Goal: Information Seeking & Learning: Check status

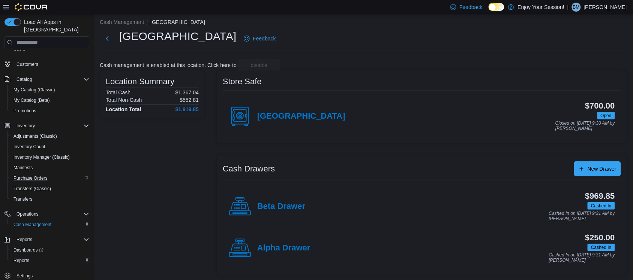
scroll to position [6, 0]
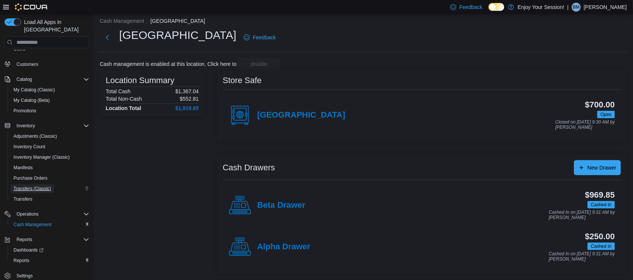
click at [28, 186] on span "Transfers (Classic)" at bounding box center [31, 189] width 37 height 6
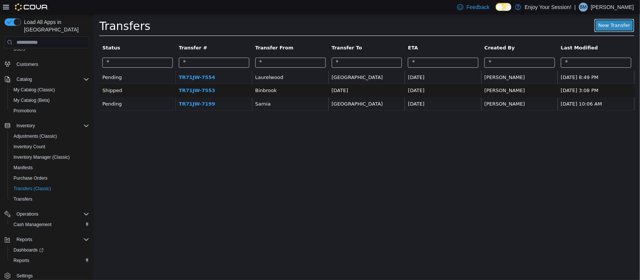
click at [618, 25] on link "New Transfer" at bounding box center [614, 25] width 40 height 13
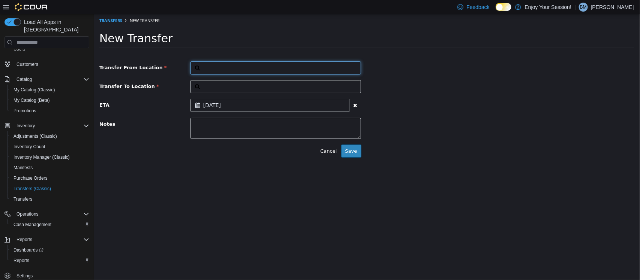
click at [237, 67] on button "button" at bounding box center [275, 67] width 171 height 13
type input "***"
click at [222, 93] on span "[GEOGRAPHIC_DATA]" at bounding box center [235, 92] width 51 height 6
click at [224, 88] on button "Search" at bounding box center [275, 86] width 171 height 13
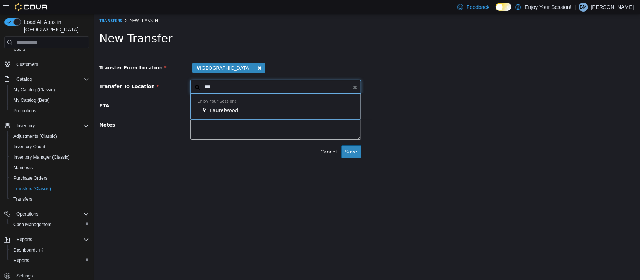
type input "***"
click at [222, 112] on span "Laurelwood" at bounding box center [224, 111] width 28 height 6
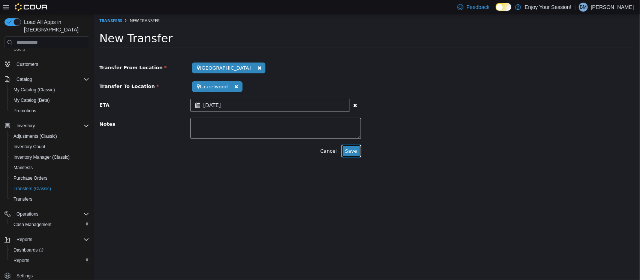
click at [349, 150] on button "Save" at bounding box center [351, 151] width 20 height 13
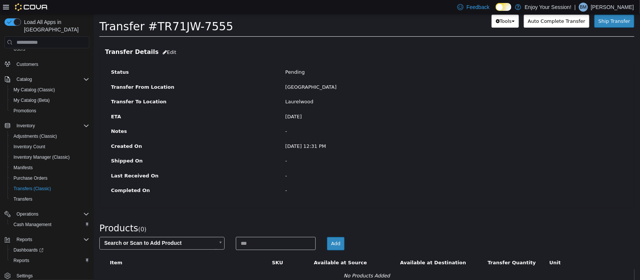
scroll to position [34, 0]
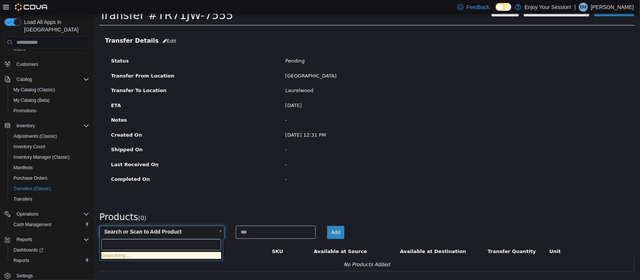
click at [139, 230] on body "× Save successful. Transfers TR71JW-7555 Transfer #TR71JW-7555 Preparing Downlo…" at bounding box center [366, 130] width 546 height 300
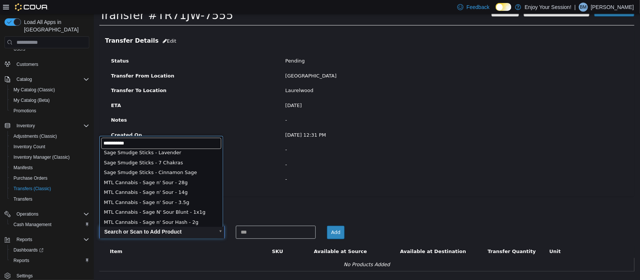
scroll to position [48, 0]
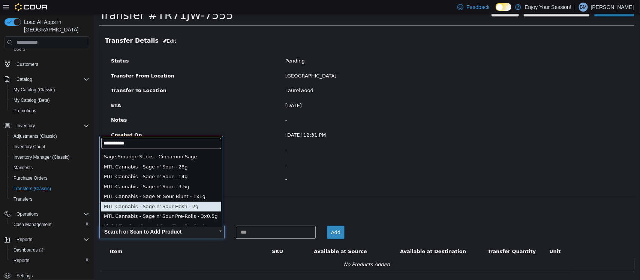
type input "**********"
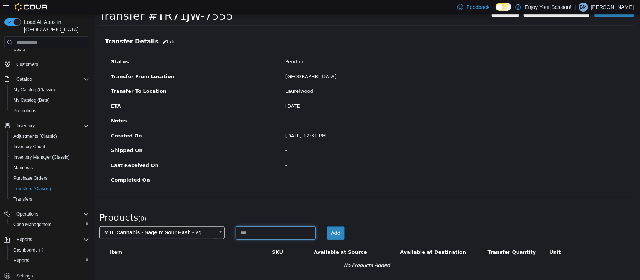
click at [247, 234] on input at bounding box center [275, 233] width 80 height 13
type input "*"
click at [335, 233] on button "Add" at bounding box center [336, 233] width 18 height 13
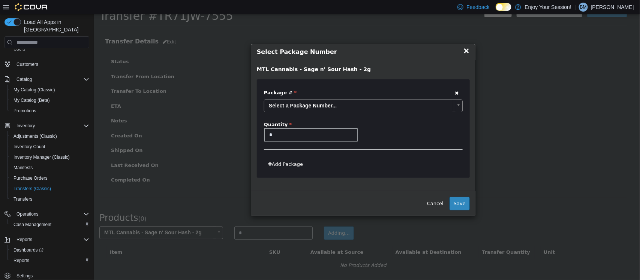
click at [458, 105] on body "**********" at bounding box center [366, 131] width 546 height 300
click at [460, 202] on button "Save" at bounding box center [459, 203] width 20 height 13
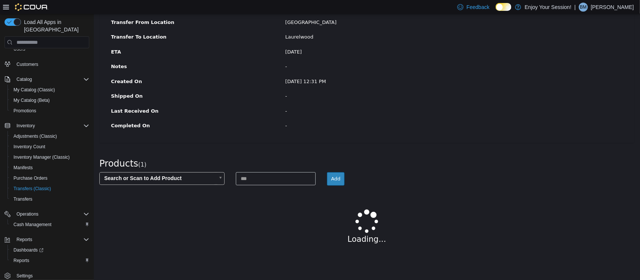
scroll to position [37, 0]
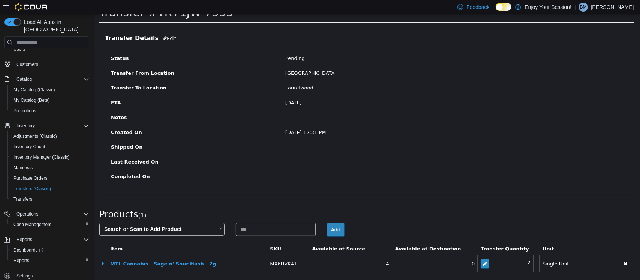
click at [152, 230] on body "× Save successful. Transfers TR71JW-7555 Transfer #TR71JW-7555 Preparing Downlo…" at bounding box center [366, 129] width 546 height 303
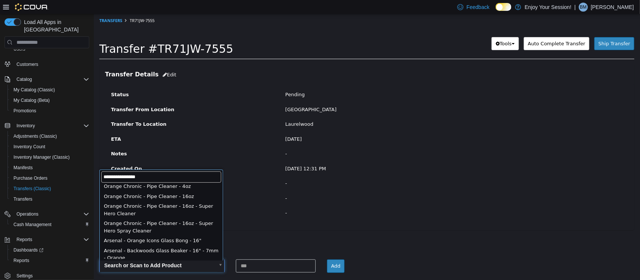
scroll to position [0, 0]
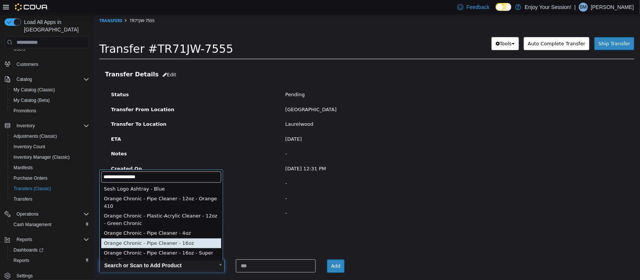
type input "**********"
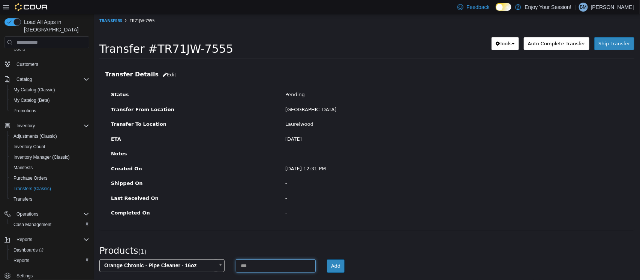
click at [248, 268] on input at bounding box center [275, 266] width 80 height 13
type input "*"
click at [337, 269] on button "Add" at bounding box center [336, 266] width 18 height 13
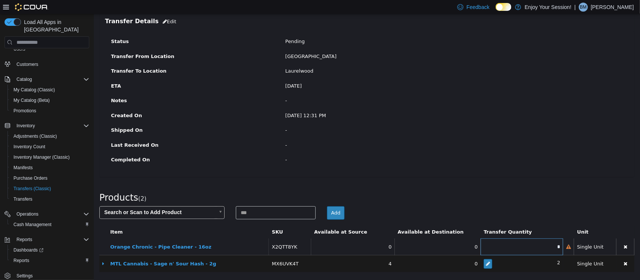
scroll to position [54, 0]
click at [619, 247] on button "button" at bounding box center [625, 247] width 12 height 11
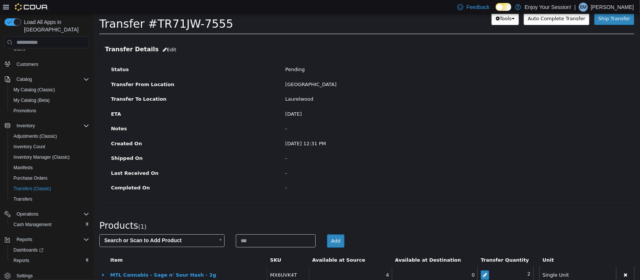
scroll to position [37, 0]
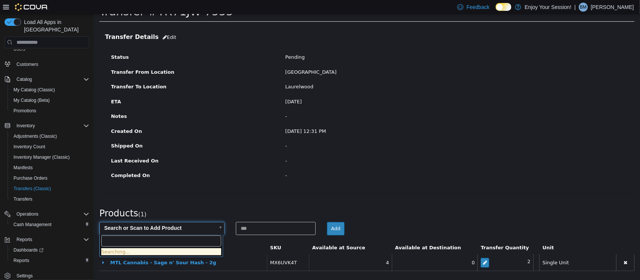
click at [163, 227] on body "× Orange Chronic - Pipe Cleaner - 16oz removed. Undo . × Save successful. Trans…" at bounding box center [366, 127] width 546 height 303
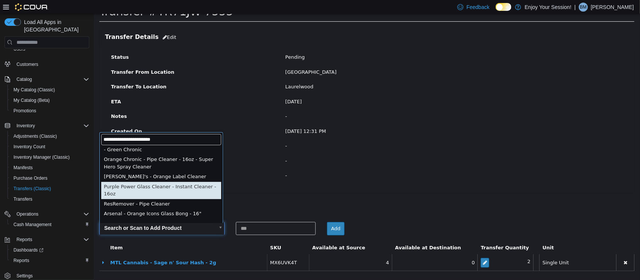
scroll to position [27, 0]
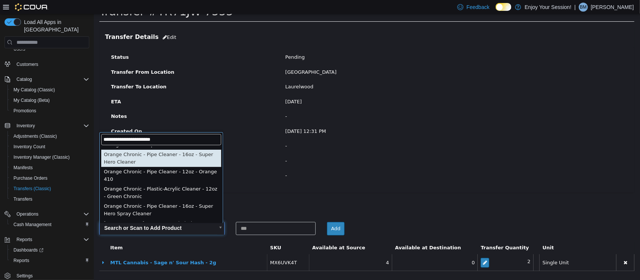
type input "**********"
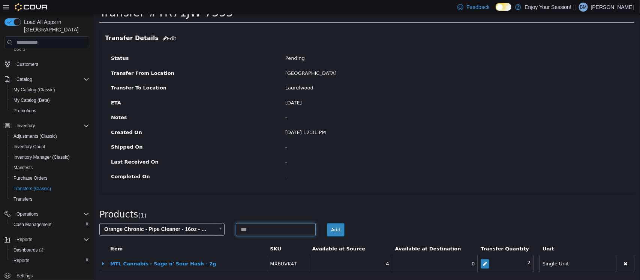
click at [254, 234] on input at bounding box center [275, 229] width 80 height 13
type input "*"
click at [330, 232] on button "Add" at bounding box center [336, 229] width 18 height 13
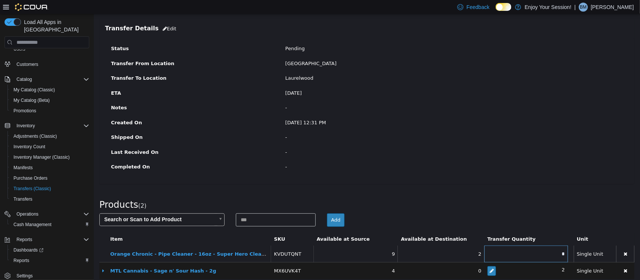
scroll to position [54, 0]
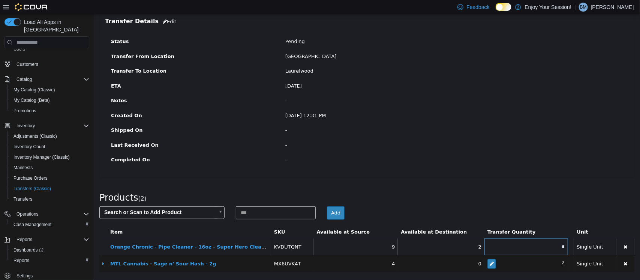
click at [167, 211] on body "× Orange Chronic - Pipe Cleaner - 16oz removed. Undo . × Save successful. Trans…" at bounding box center [366, 121] width 546 height 320
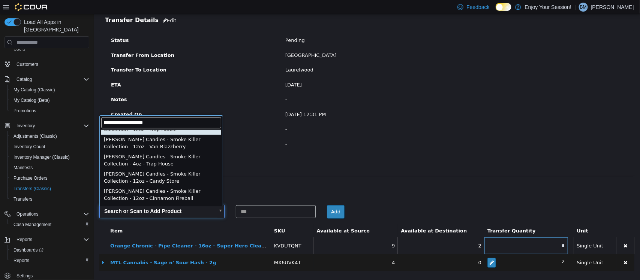
scroll to position [234, 0]
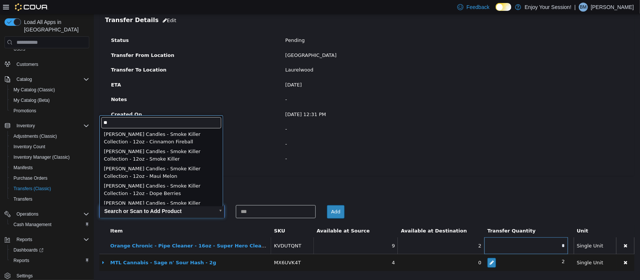
type input "*"
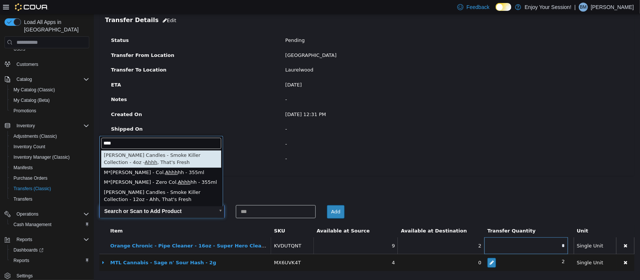
scroll to position [0, 0]
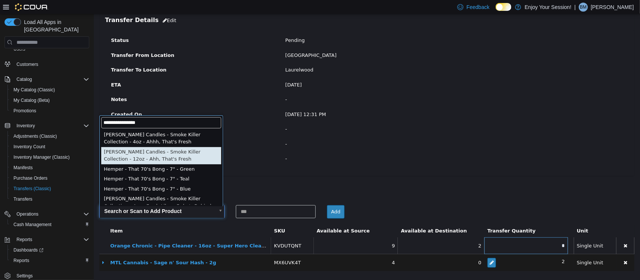
type input "**********"
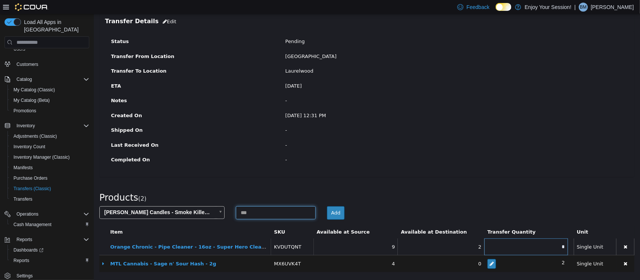
click at [248, 212] on input at bounding box center [275, 213] width 80 height 13
type input "*"
click at [332, 214] on button "Add" at bounding box center [336, 213] width 18 height 13
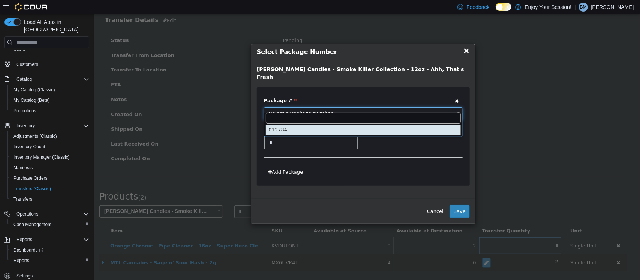
click at [459, 108] on body "**********" at bounding box center [366, 120] width 546 height 320
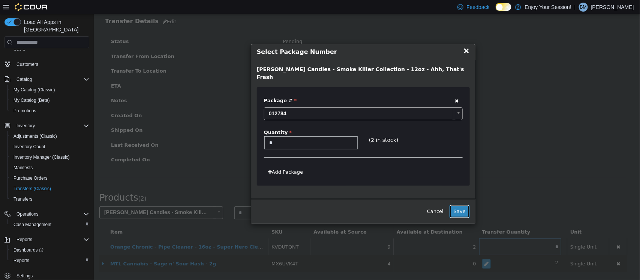
click at [458, 205] on button "Save" at bounding box center [459, 211] width 20 height 13
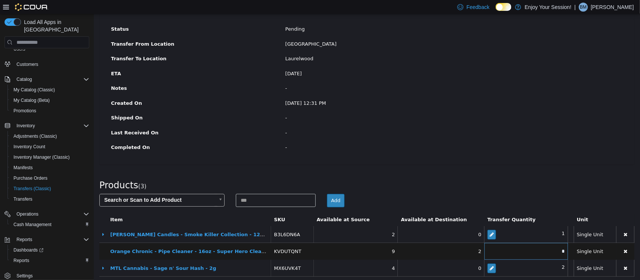
scroll to position [72, 0]
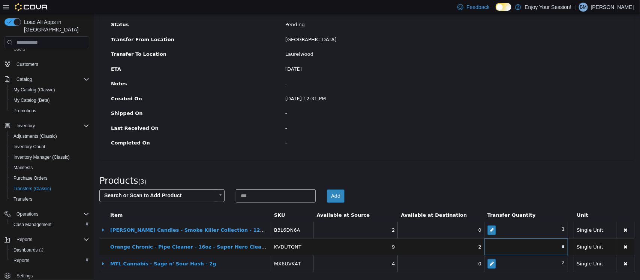
click at [144, 193] on body "× Orange Chronic - Pipe Cleaner - 16oz removed. Undo . × Save successful. Trans…" at bounding box center [366, 112] width 546 height 337
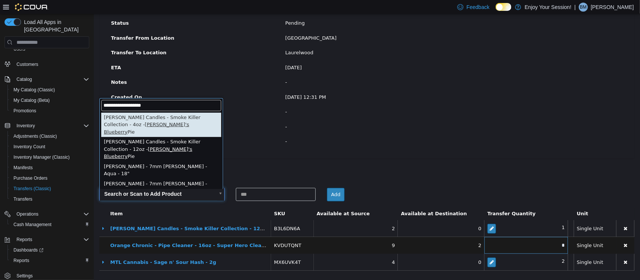
scroll to position [13, 0]
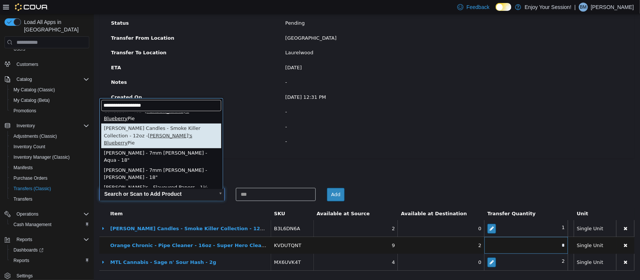
type input "**********"
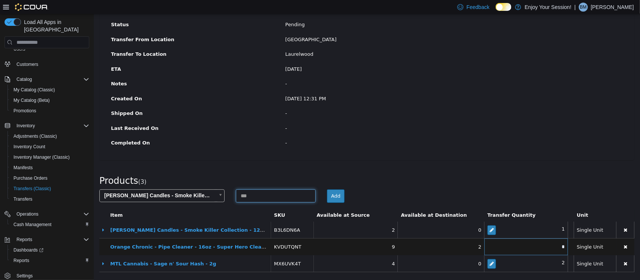
click at [247, 195] on input at bounding box center [275, 196] width 80 height 13
type input "*"
click at [331, 193] on button "Add" at bounding box center [336, 196] width 18 height 13
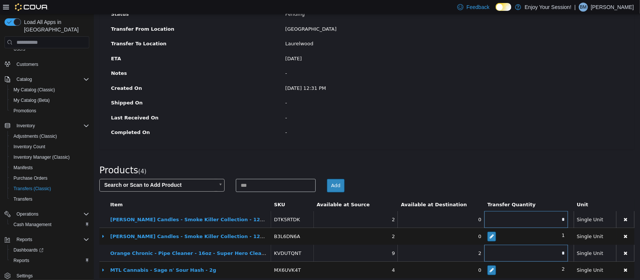
scroll to position [88, 0]
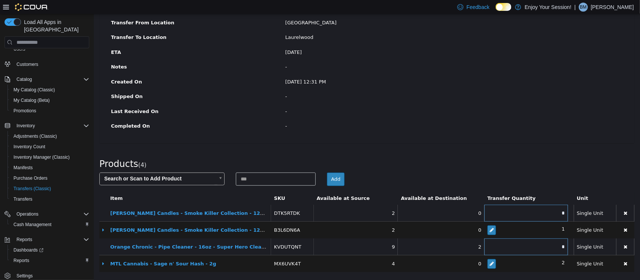
click at [148, 177] on body "× Orange Chronic - Pipe Cleaner - 16oz removed. Undo . × Save successful. Trans…" at bounding box center [366, 104] width 546 height 354
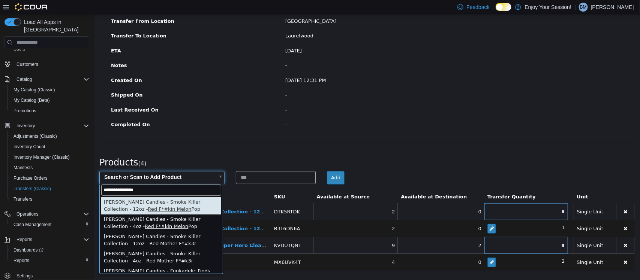
type input "**********"
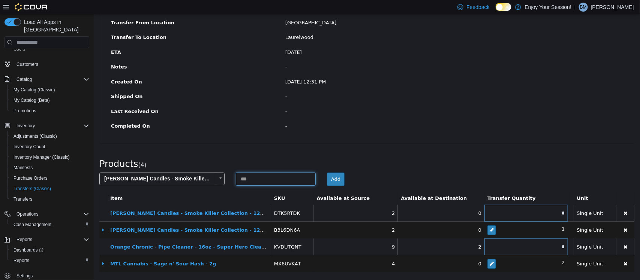
click at [250, 177] on input at bounding box center [275, 179] width 80 height 13
type input "*"
click at [335, 176] on button "Add" at bounding box center [336, 179] width 18 height 13
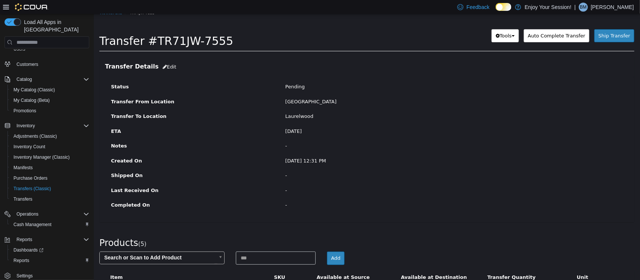
scroll to position [0, 0]
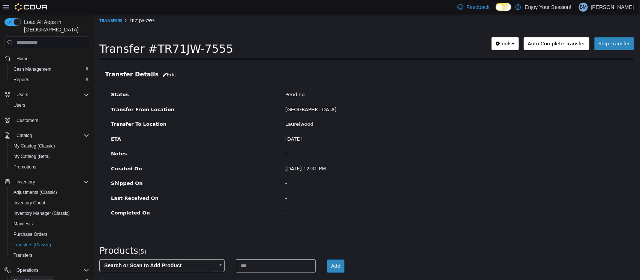
click at [38, 277] on span "Cash Management" at bounding box center [32, 281] width 38 height 9
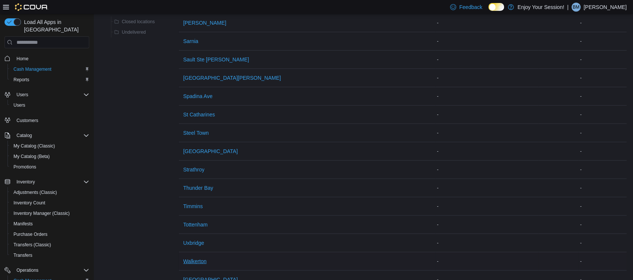
scroll to position [890, 0]
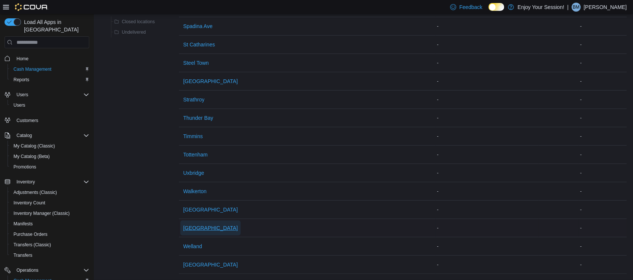
click at [197, 227] on span "[GEOGRAPHIC_DATA]" at bounding box center [210, 228] width 55 height 15
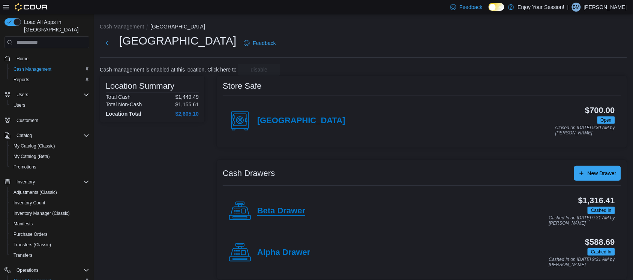
click at [274, 213] on h4 "Beta Drawer" at bounding box center [281, 212] width 48 height 10
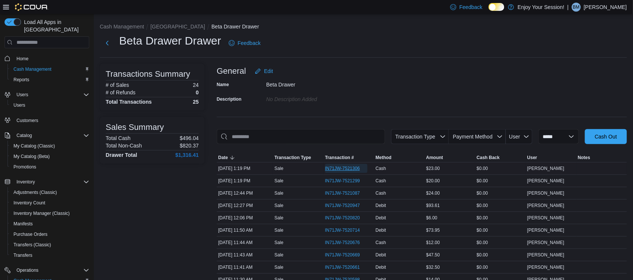
click at [344, 164] on span "IN71JW-7521306" at bounding box center [346, 168] width 42 height 9
click at [345, 180] on span "IN71JW-7521299" at bounding box center [342, 181] width 35 height 6
click at [158, 28] on button "[GEOGRAPHIC_DATA]" at bounding box center [177, 27] width 55 height 6
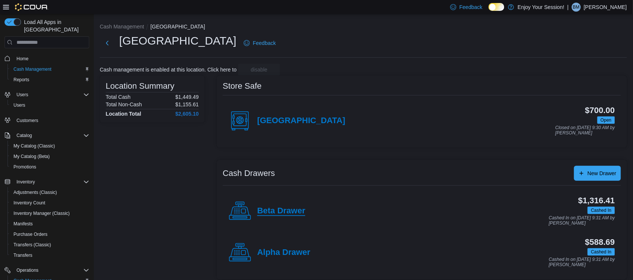
click at [274, 214] on h4 "Beta Drawer" at bounding box center [281, 212] width 48 height 10
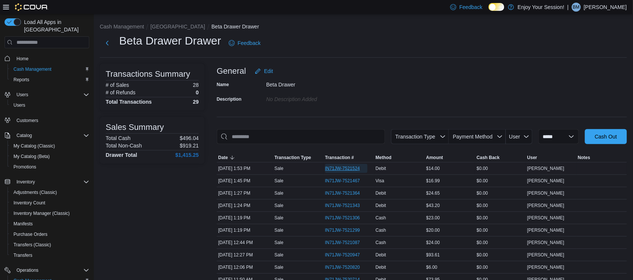
click at [348, 167] on span "IN71JW-7521524" at bounding box center [342, 169] width 35 height 6
click at [162, 27] on button "[GEOGRAPHIC_DATA]" at bounding box center [177, 27] width 55 height 6
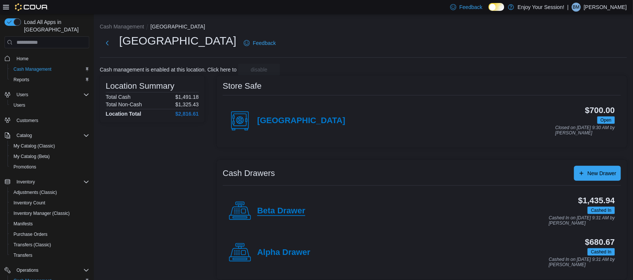
click at [278, 213] on h4 "Beta Drawer" at bounding box center [281, 212] width 48 height 10
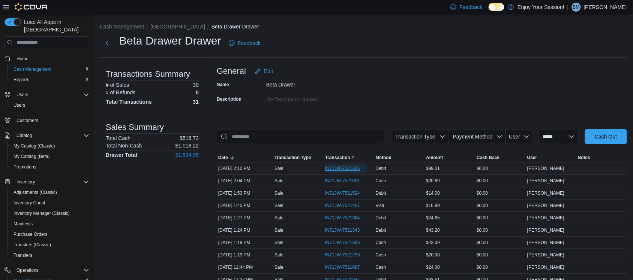
click at [355, 167] on span "IN71JW-7521655" at bounding box center [342, 169] width 35 height 6
click at [163, 25] on button "[GEOGRAPHIC_DATA]" at bounding box center [177, 27] width 55 height 6
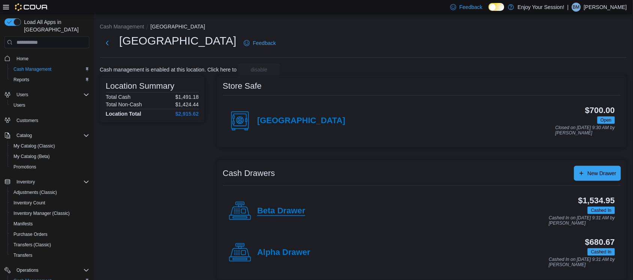
click at [267, 210] on h4 "Beta Drawer" at bounding box center [281, 212] width 48 height 10
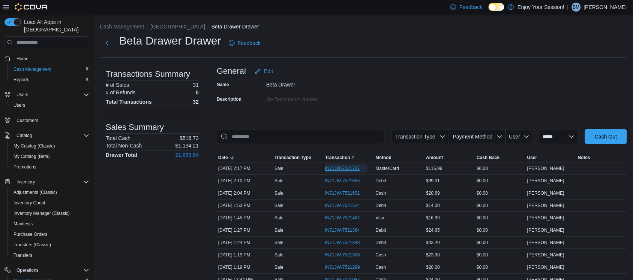
click at [351, 170] on span "IN71JW-7521707" at bounding box center [342, 169] width 35 height 6
click at [157, 27] on button "[GEOGRAPHIC_DATA]" at bounding box center [177, 27] width 55 height 6
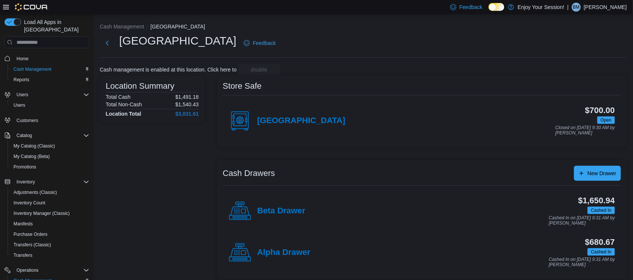
click at [274, 202] on div "Beta Drawer" at bounding box center [267, 211] width 76 height 22
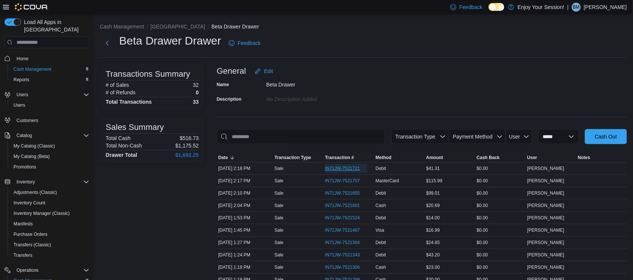
click at [355, 167] on span "IN71JW-7521721" at bounding box center [342, 169] width 35 height 6
click at [166, 24] on button "[GEOGRAPHIC_DATA]" at bounding box center [177, 27] width 55 height 6
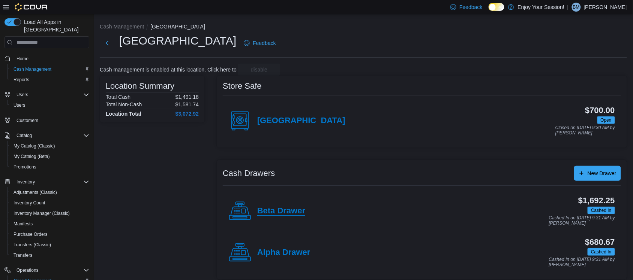
click at [267, 208] on h4 "Beta Drawer" at bounding box center [281, 212] width 48 height 10
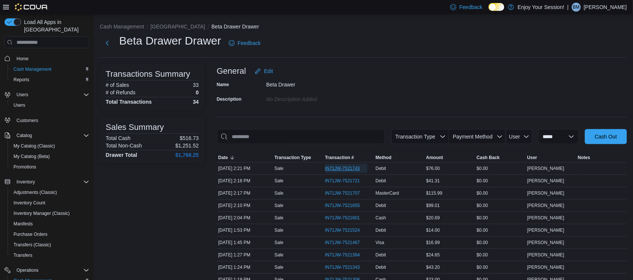
click at [347, 170] on span "IN71JW-7521743" at bounding box center [342, 169] width 35 height 6
click at [162, 29] on button "[GEOGRAPHIC_DATA]" at bounding box center [177, 27] width 55 height 6
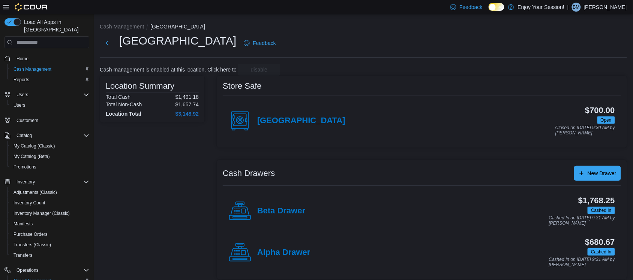
click at [276, 204] on div "Beta Drawer" at bounding box center [267, 211] width 76 height 22
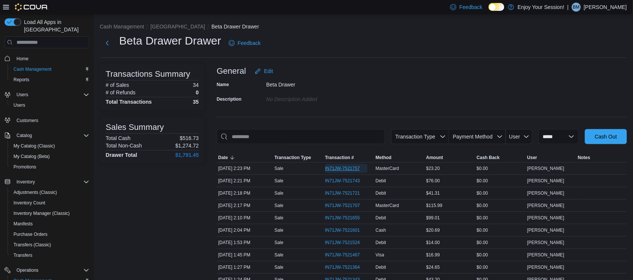
click at [332, 166] on span "IN71JW-7521757" at bounding box center [342, 169] width 35 height 6
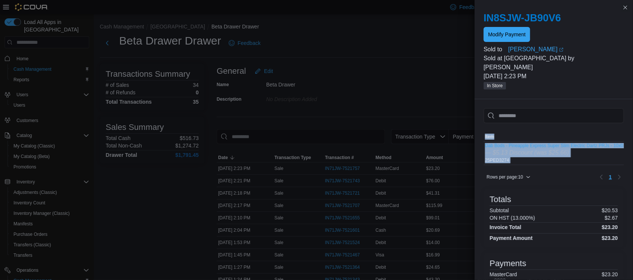
drag, startPoint x: 524, startPoint y: 163, endPoint x: 577, endPoint y: 162, distance: 52.9
click at [577, 162] on div "Sorting MemoryTable from EuiInMemoryTable; Page 1 of 1. Item SKU Qty Price Tota…" at bounding box center [554, 157] width 140 height 51
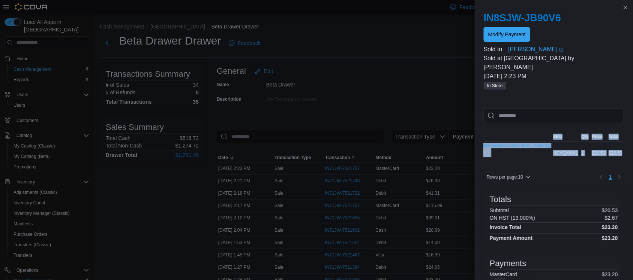
scroll to position [0, 82]
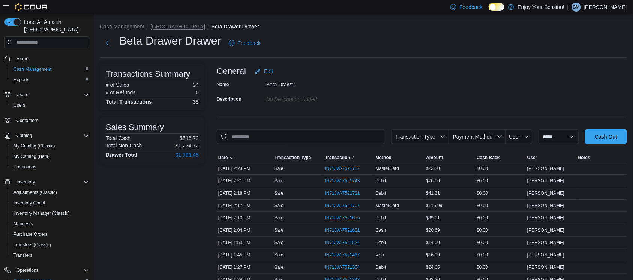
click at [162, 25] on button "[GEOGRAPHIC_DATA]" at bounding box center [177, 27] width 55 height 6
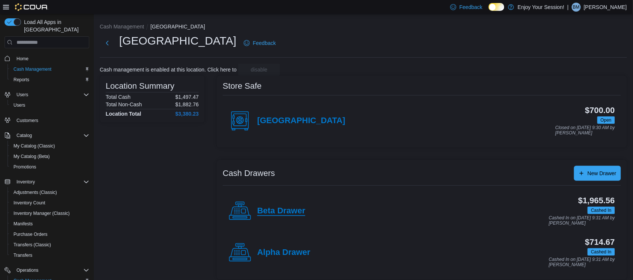
click at [271, 211] on h4 "Beta Drawer" at bounding box center [281, 212] width 48 height 10
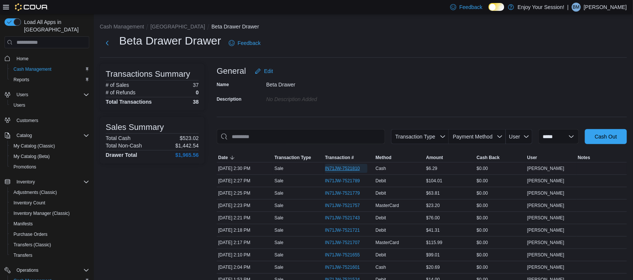
click at [332, 169] on span "IN71JW-7521810" at bounding box center [342, 169] width 35 height 6
click at [158, 25] on button "[GEOGRAPHIC_DATA]" at bounding box center [177, 27] width 55 height 6
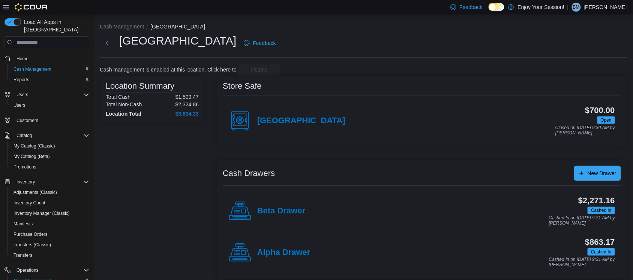
click at [278, 218] on div "Beta Drawer" at bounding box center [267, 211] width 76 height 22
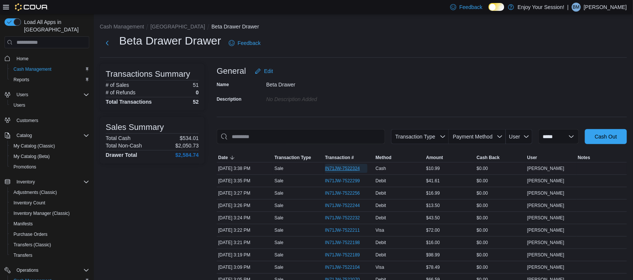
click at [332, 171] on span "IN71JW-7522324" at bounding box center [342, 169] width 35 height 6
click at [154, 24] on button "[GEOGRAPHIC_DATA]" at bounding box center [177, 27] width 55 height 6
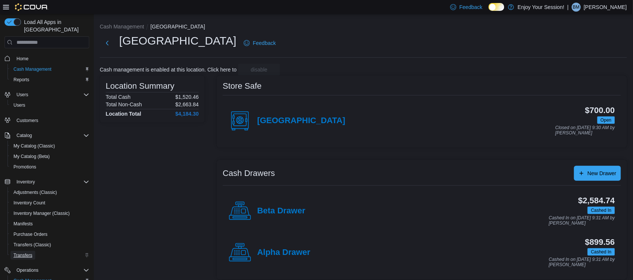
click at [30, 252] on span "Transfers" at bounding box center [22, 255] width 19 height 9
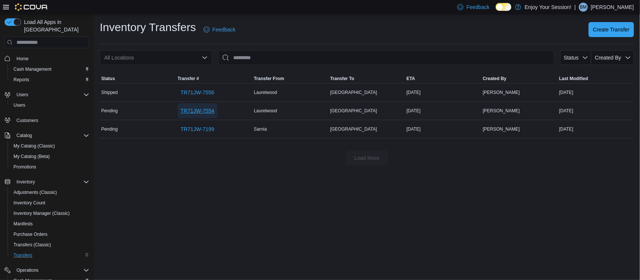
click at [194, 113] on span "TR71JW-7554" at bounding box center [198, 110] width 34 height 7
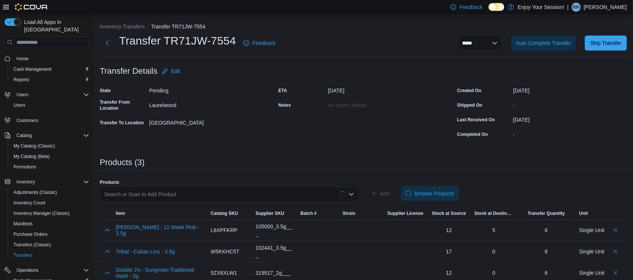
scroll to position [10, 0]
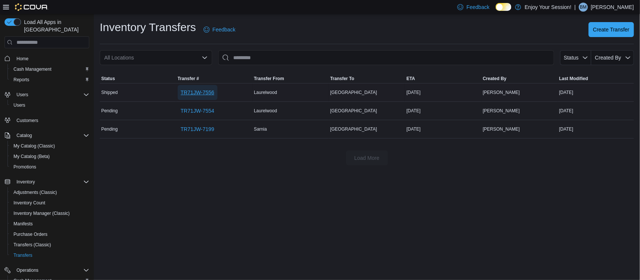
click at [194, 96] on span "TR71JW-7556" at bounding box center [198, 92] width 34 height 7
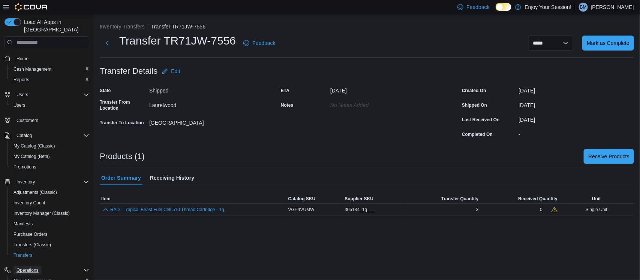
click at [33, 267] on span "Operations" at bounding box center [27, 270] width 22 height 9
click at [34, 268] on span "Operations" at bounding box center [27, 271] width 22 height 6
click at [33, 278] on span "Cash Management" at bounding box center [32, 281] width 38 height 6
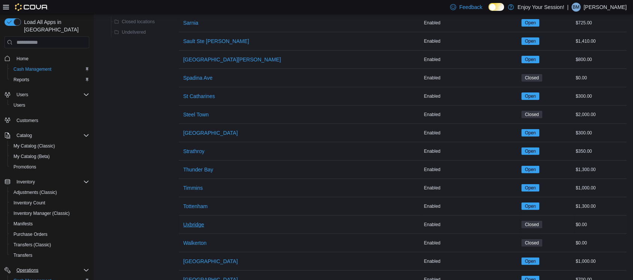
scroll to position [901, 0]
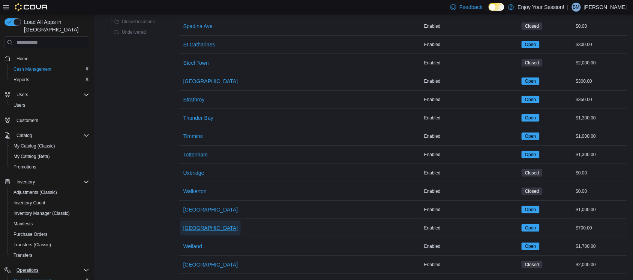
click at [192, 221] on span "[GEOGRAPHIC_DATA]" at bounding box center [210, 228] width 55 height 15
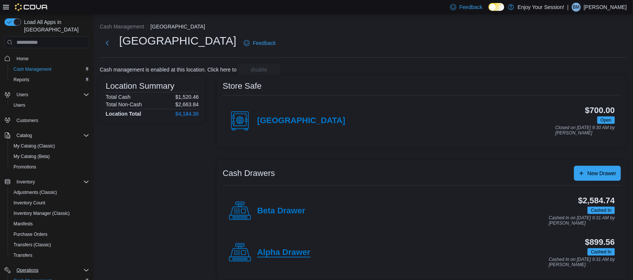
click at [289, 257] on h4 "Alpha Drawer" at bounding box center [283, 253] width 53 height 10
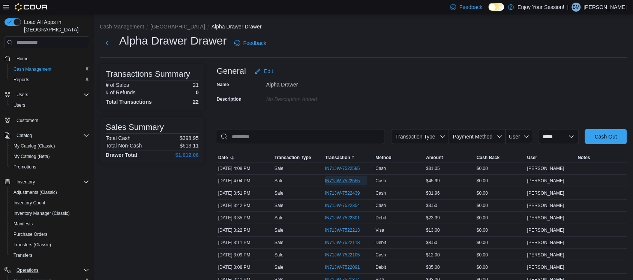
click at [342, 180] on span "IN71JW-7522555" at bounding box center [342, 181] width 35 height 6
click at [157, 25] on button "[GEOGRAPHIC_DATA]" at bounding box center [177, 27] width 55 height 6
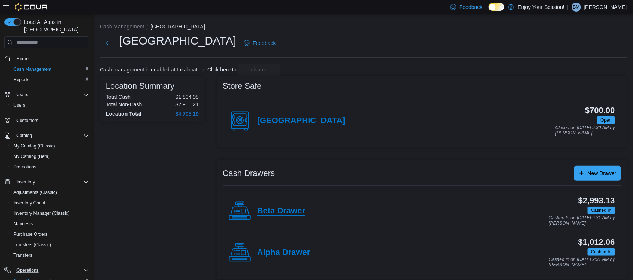
click at [286, 211] on h4 "Beta Drawer" at bounding box center [281, 212] width 48 height 10
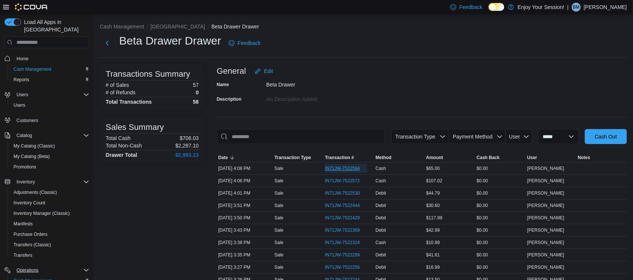
click at [342, 169] on span "IN71JW-7522594" at bounding box center [342, 169] width 35 height 6
click at [344, 180] on span "IN71JW-7522572" at bounding box center [342, 181] width 35 height 6
click at [353, 194] on span "IN71JW-7522530" at bounding box center [342, 193] width 35 height 6
click at [160, 29] on button "[GEOGRAPHIC_DATA]" at bounding box center [177, 27] width 55 height 6
